Goal: Task Accomplishment & Management: Use online tool/utility

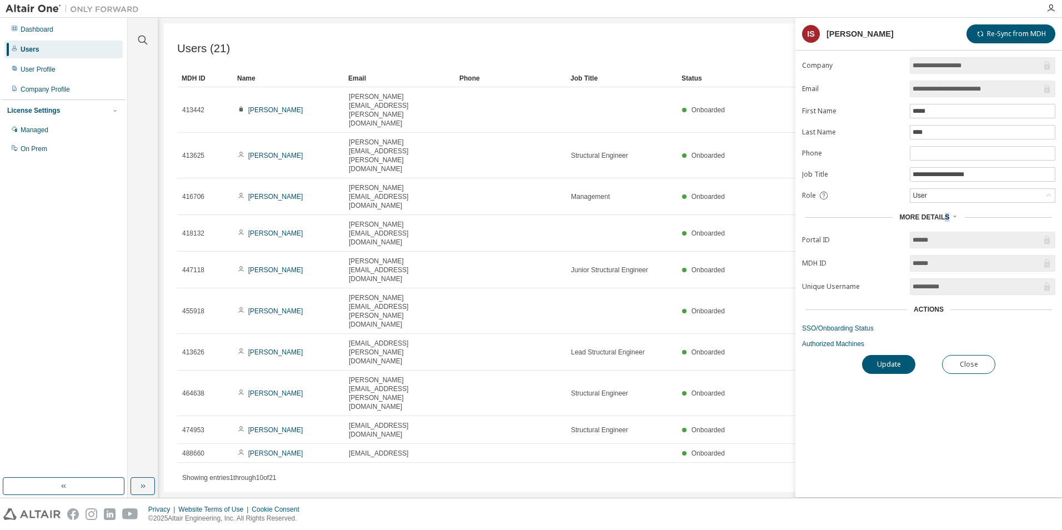
click at [477, 402] on div "Users (21) Import From CSV Export To CSV Add User Clear Load Save Save As Field…" at bounding box center [610, 257] width 892 height 469
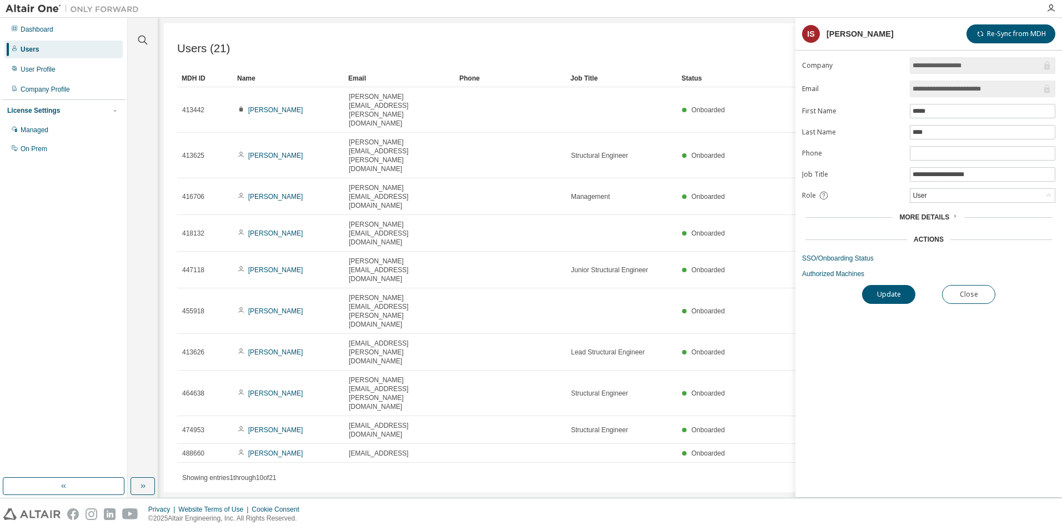
click at [667, 391] on div "Users (21) Import From CSV Export To CSV Add User Clear Load Save Save As Field…" at bounding box center [610, 257] width 892 height 469
click at [57, 69] on div "User Profile" at bounding box center [63, 70] width 118 height 18
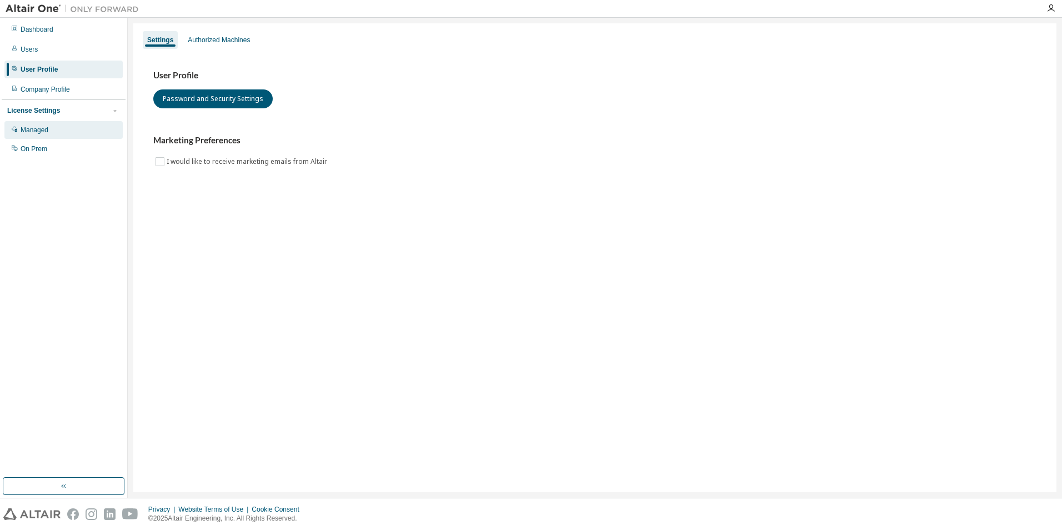
click at [48, 130] on div "Managed" at bounding box center [35, 129] width 28 height 9
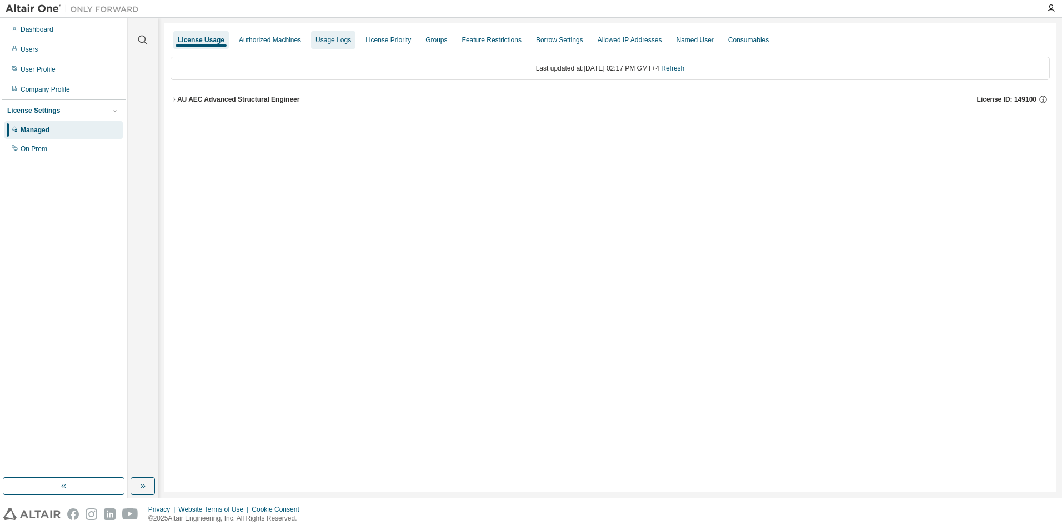
click at [339, 43] on div "Usage Logs" at bounding box center [333, 40] width 36 height 9
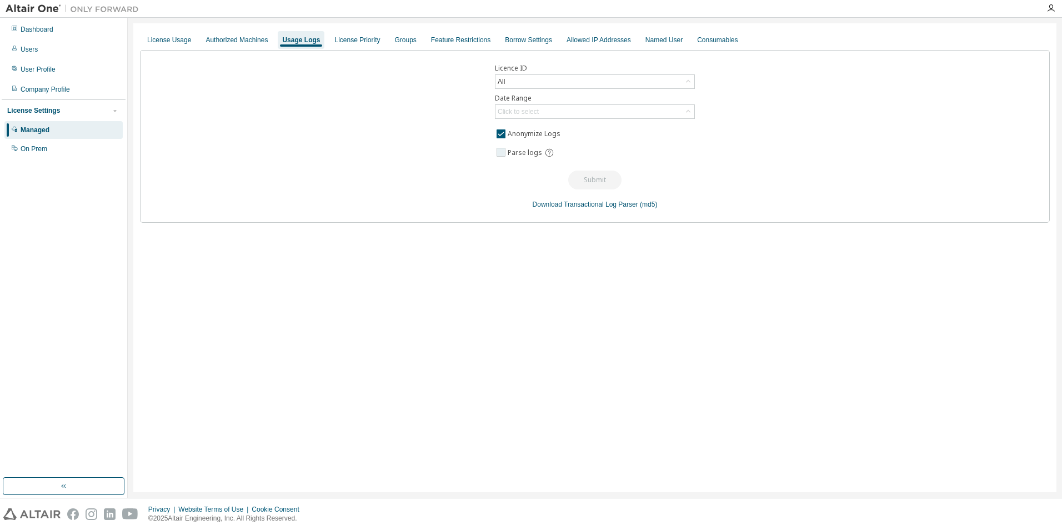
click at [517, 149] on span "Parse logs" at bounding box center [524, 152] width 34 height 9
click at [552, 108] on div "Click to select" at bounding box center [594, 111] width 199 height 13
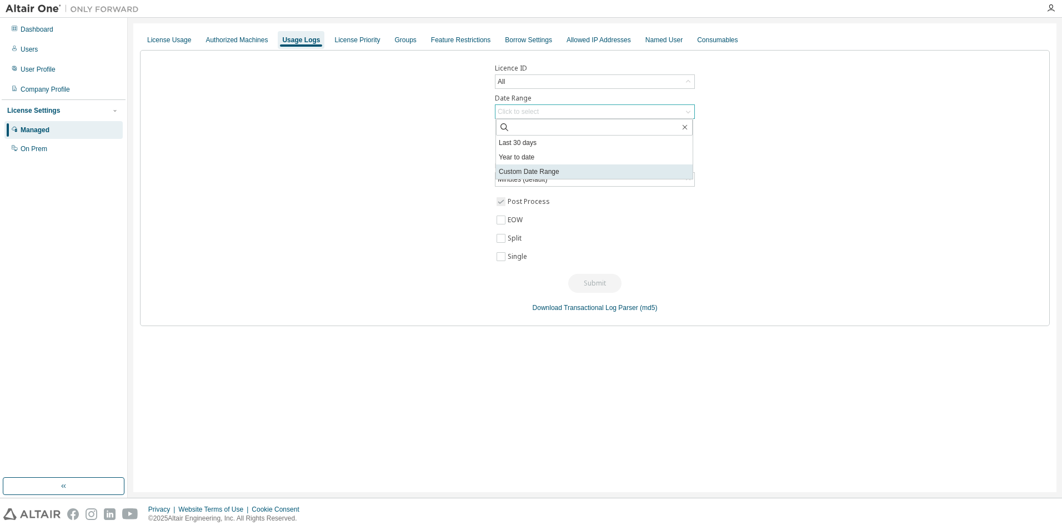
click at [543, 173] on li "Custom Date Range" at bounding box center [594, 171] width 197 height 14
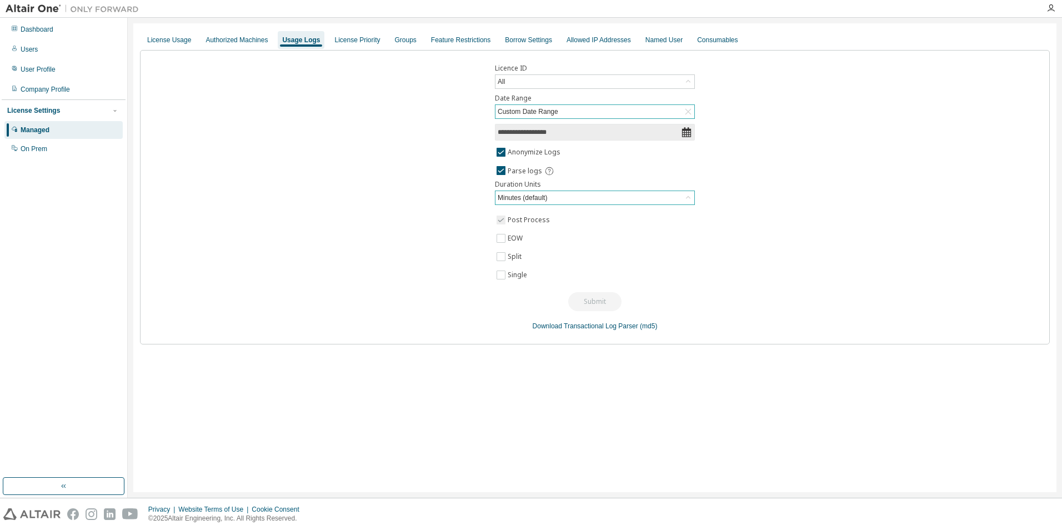
click at [575, 194] on div "Minutes (default)" at bounding box center [594, 197] width 199 height 13
click at [686, 138] on span "**********" at bounding box center [595, 132] width 200 height 17
click at [687, 132] on icon at bounding box center [686, 132] width 9 height 10
click at [652, 131] on input "**********" at bounding box center [588, 132] width 183 height 11
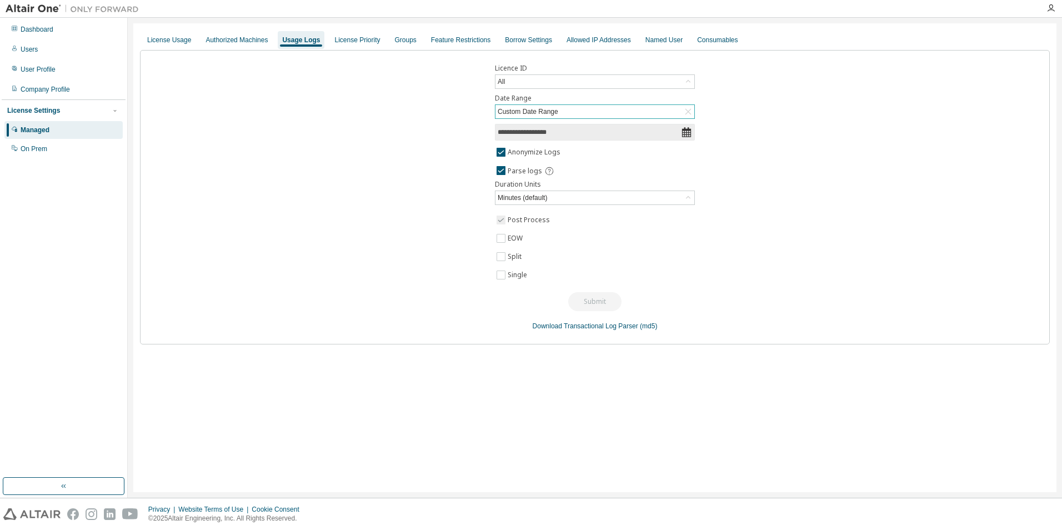
select select "*"
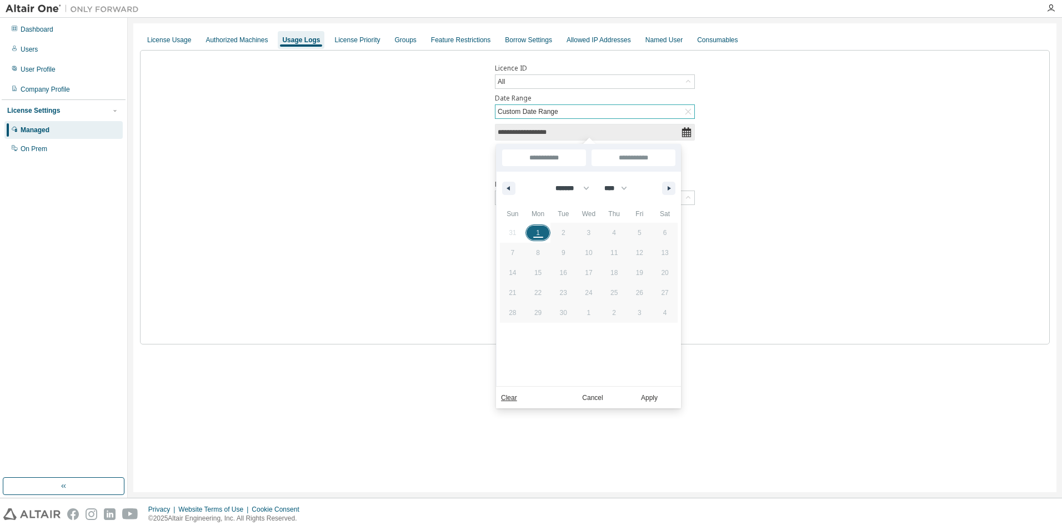
click at [539, 236] on span "1" at bounding box center [538, 232] width 26 height 14
click at [660, 394] on button "Apply" at bounding box center [648, 397] width 53 height 12
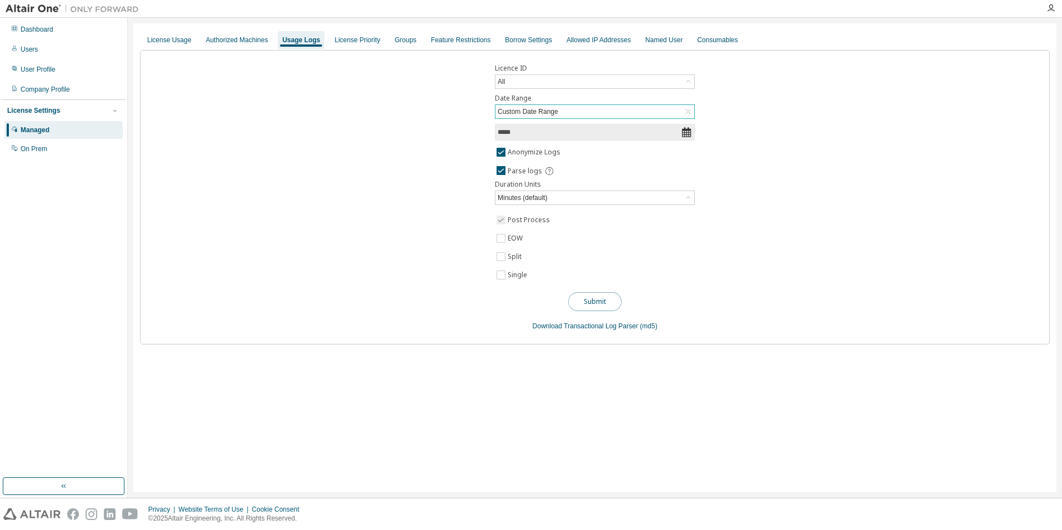
click at [600, 301] on button "Submit" at bounding box center [594, 301] width 53 height 19
